Goal: Transaction & Acquisition: Purchase product/service

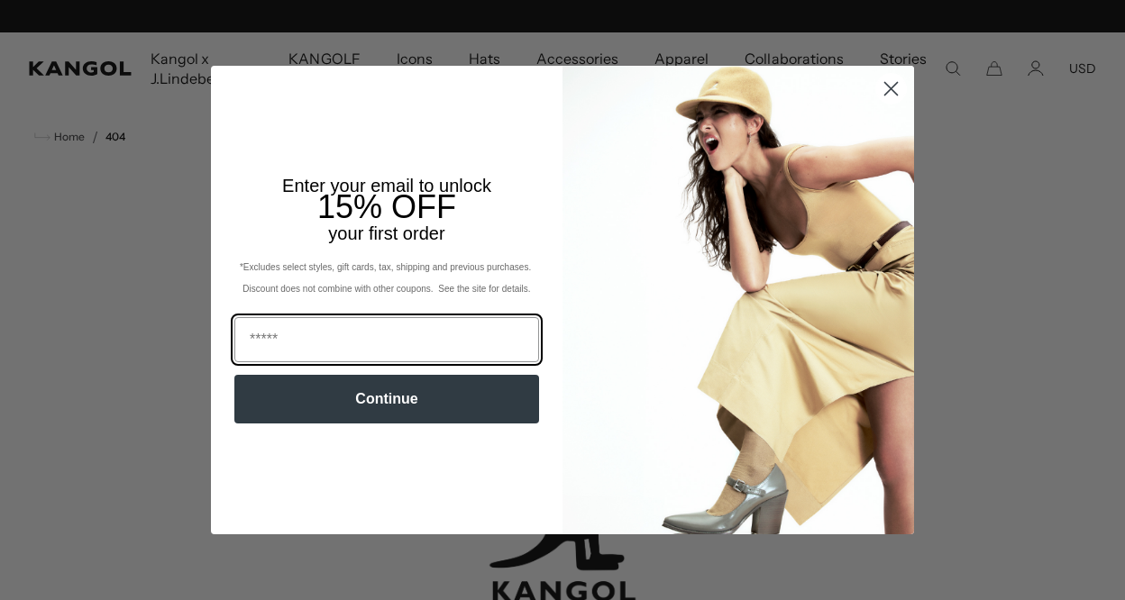
scroll to position [0, 371]
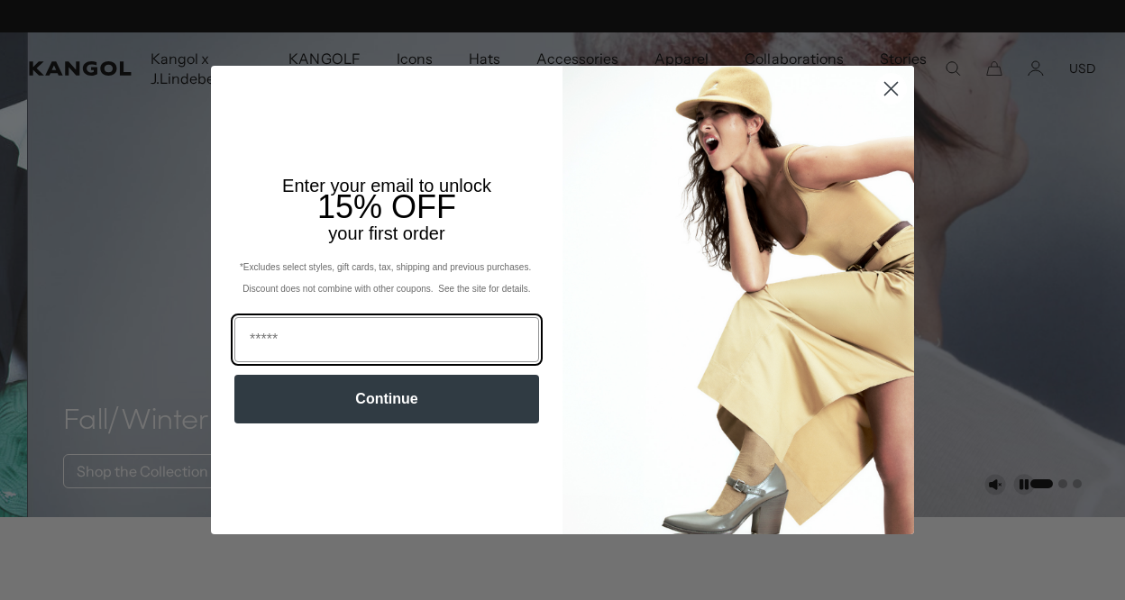
scroll to position [0, 371]
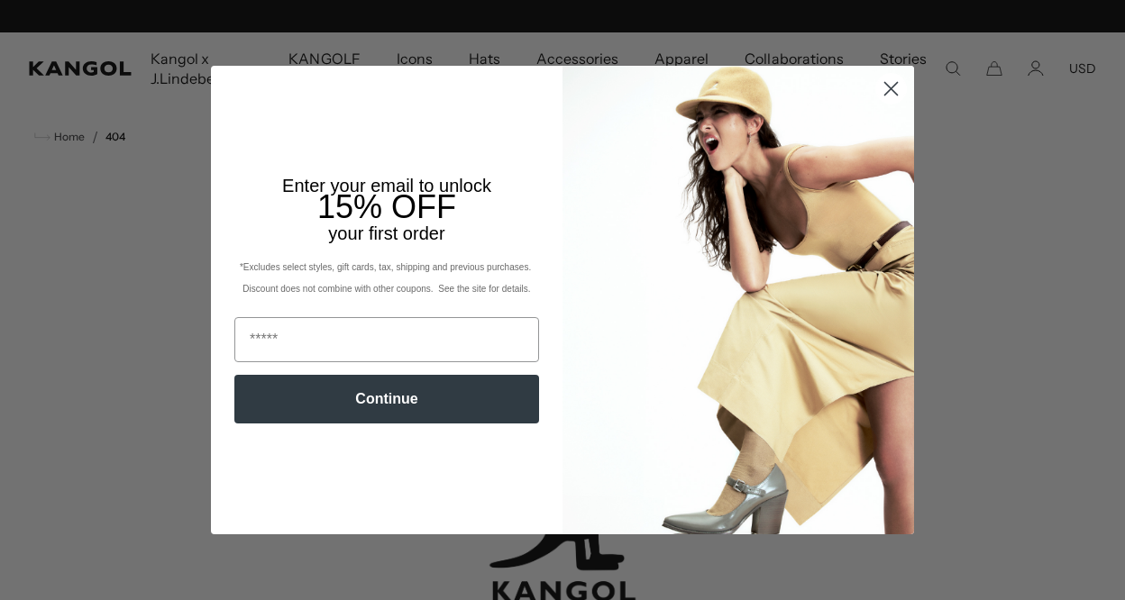
scroll to position [0, 371]
